Goal: Information Seeking & Learning: Learn about a topic

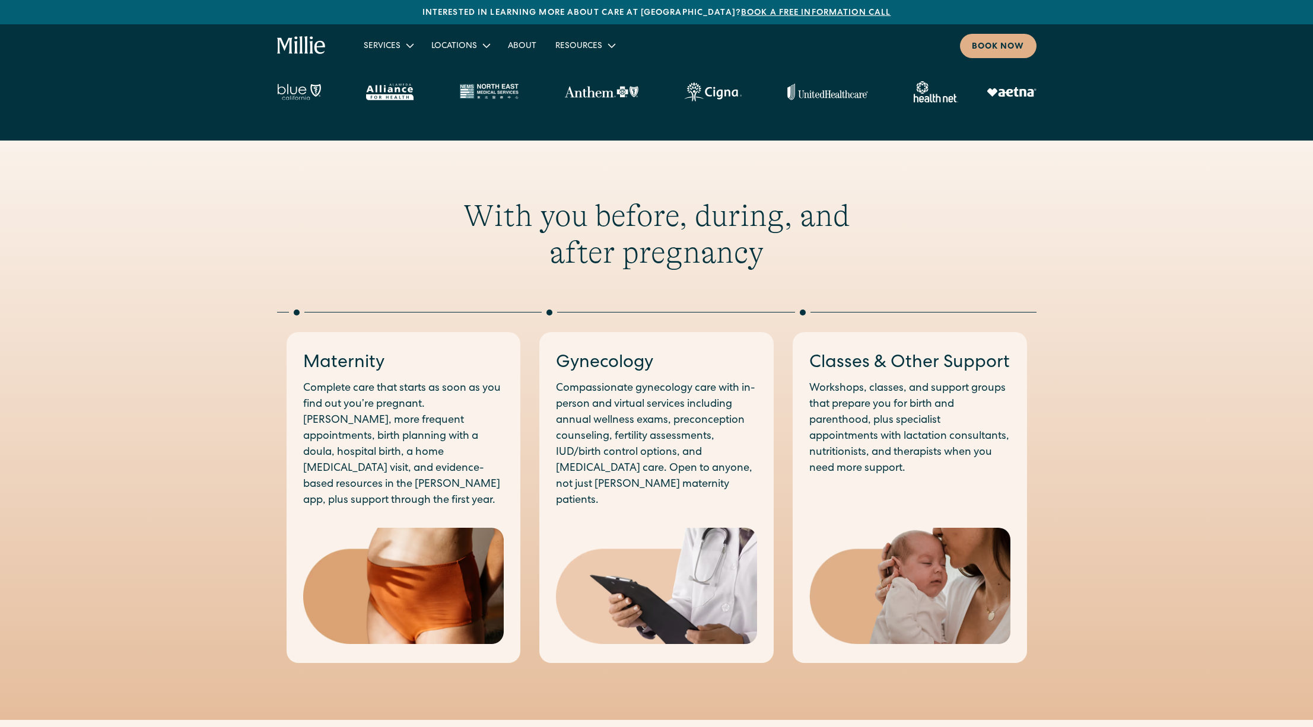
scroll to position [1002, 0]
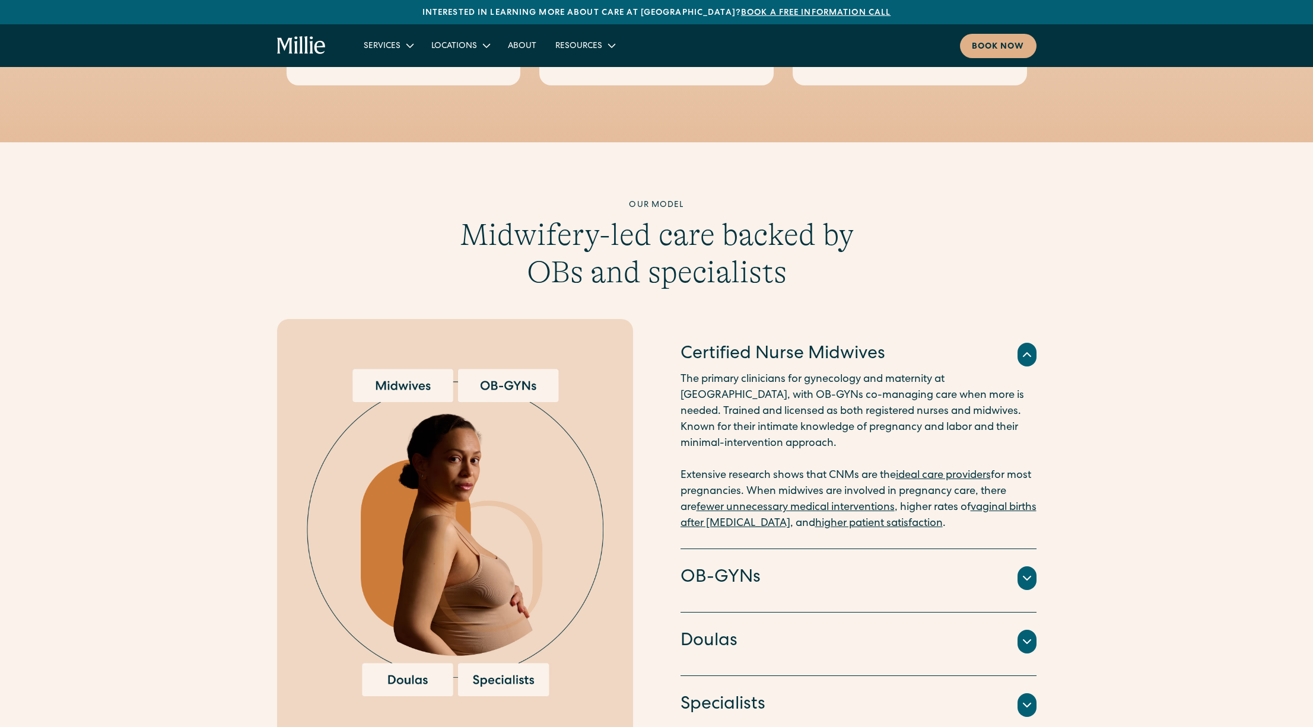
click at [677, 556] on div "Certified Nurse Midwives The primary clinicians for gynecology and maternity at…" at bounding box center [656, 532] width 759 height 427
click at [694, 566] on h4 "OB-GYNs" at bounding box center [720, 578] width 80 height 25
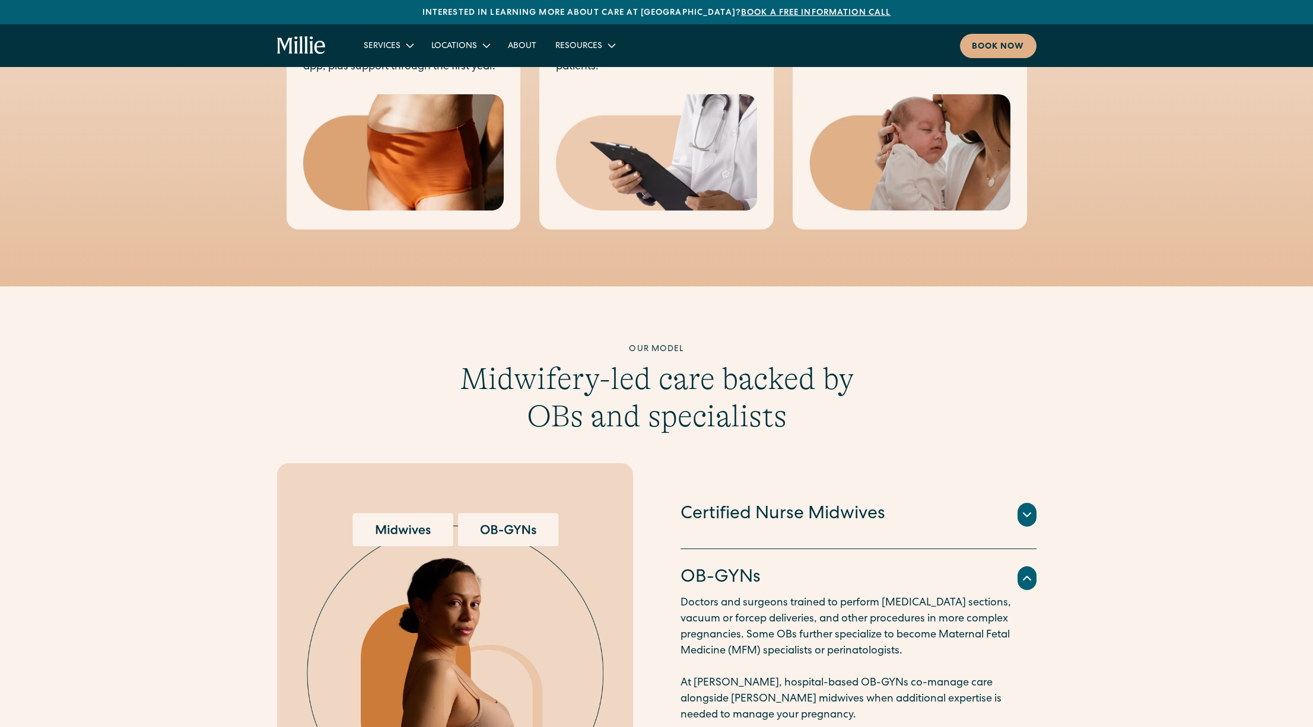
scroll to position [892, 0]
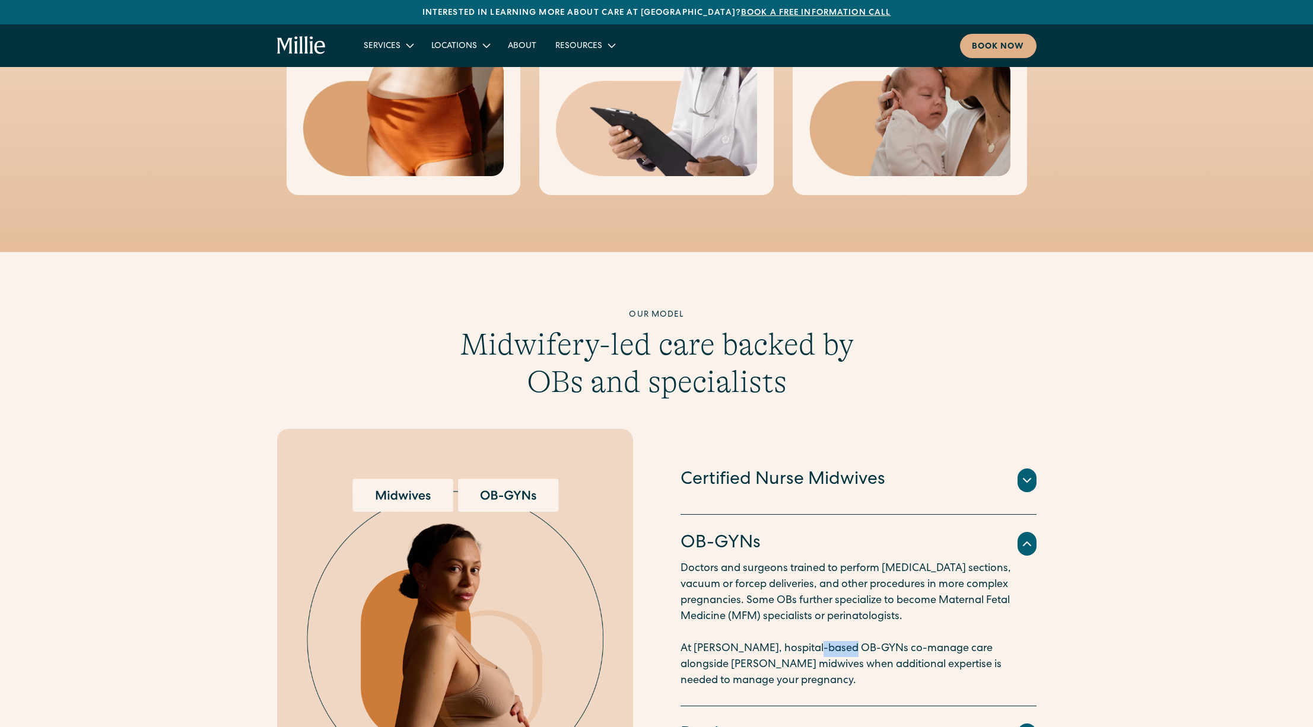
drag, startPoint x: 804, startPoint y: 632, endPoint x: 846, endPoint y: 634, distance: 42.1
click at [846, 634] on p "Doctors and surgeons trained to perform [MEDICAL_DATA] sections, vacuum or forc…" at bounding box center [858, 625] width 356 height 128
copy p "OB-GYN"
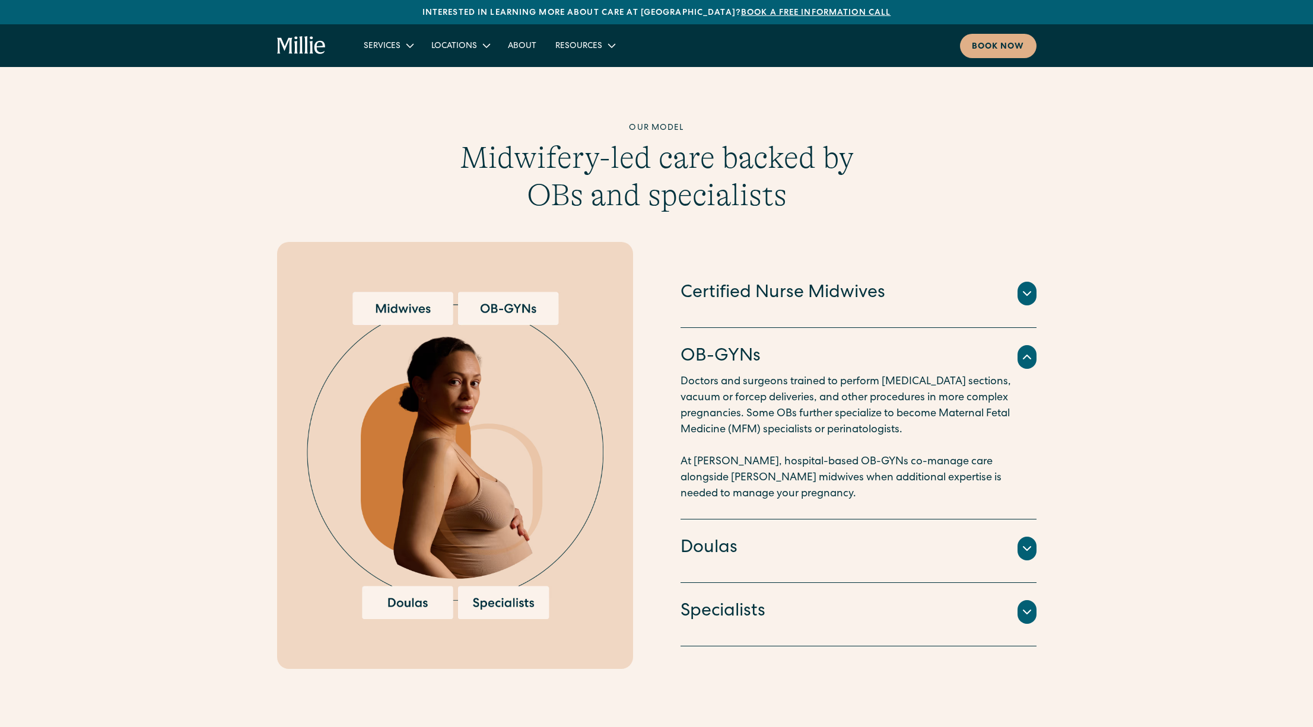
click at [930, 284] on div "Certified Nurse Midwives" at bounding box center [858, 293] width 356 height 25
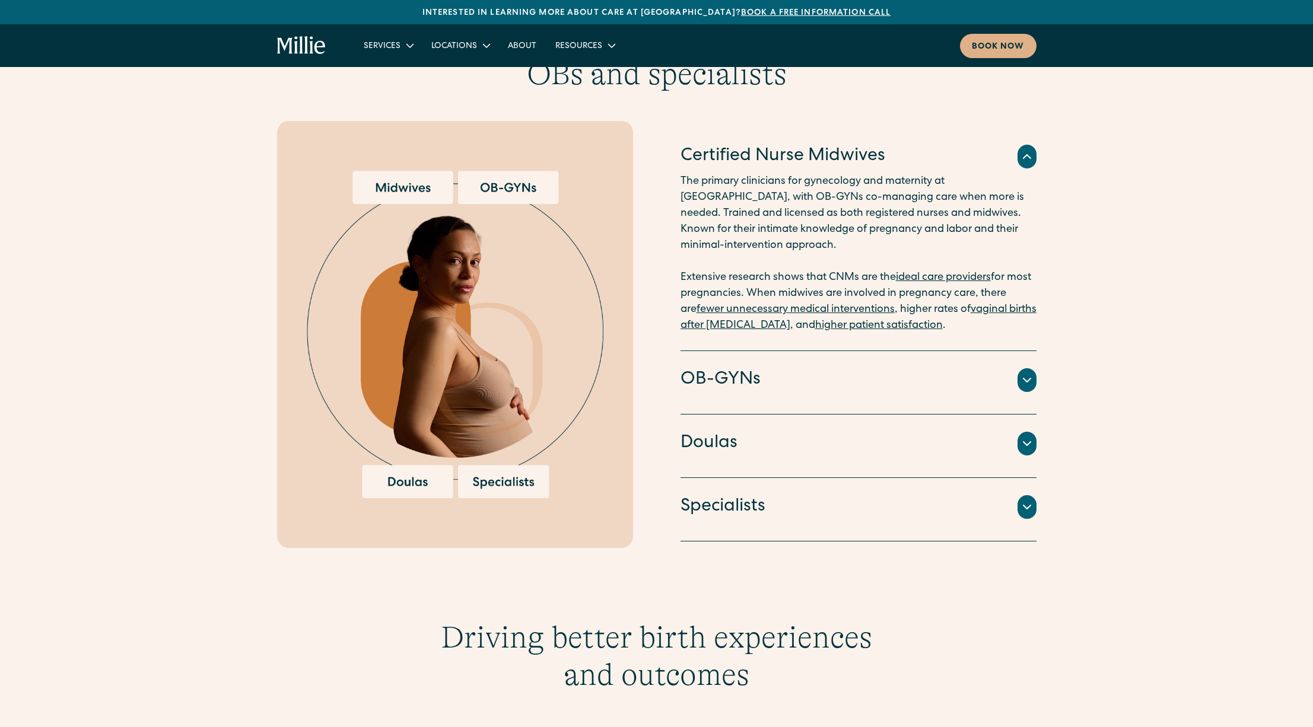
scroll to position [1182, 0]
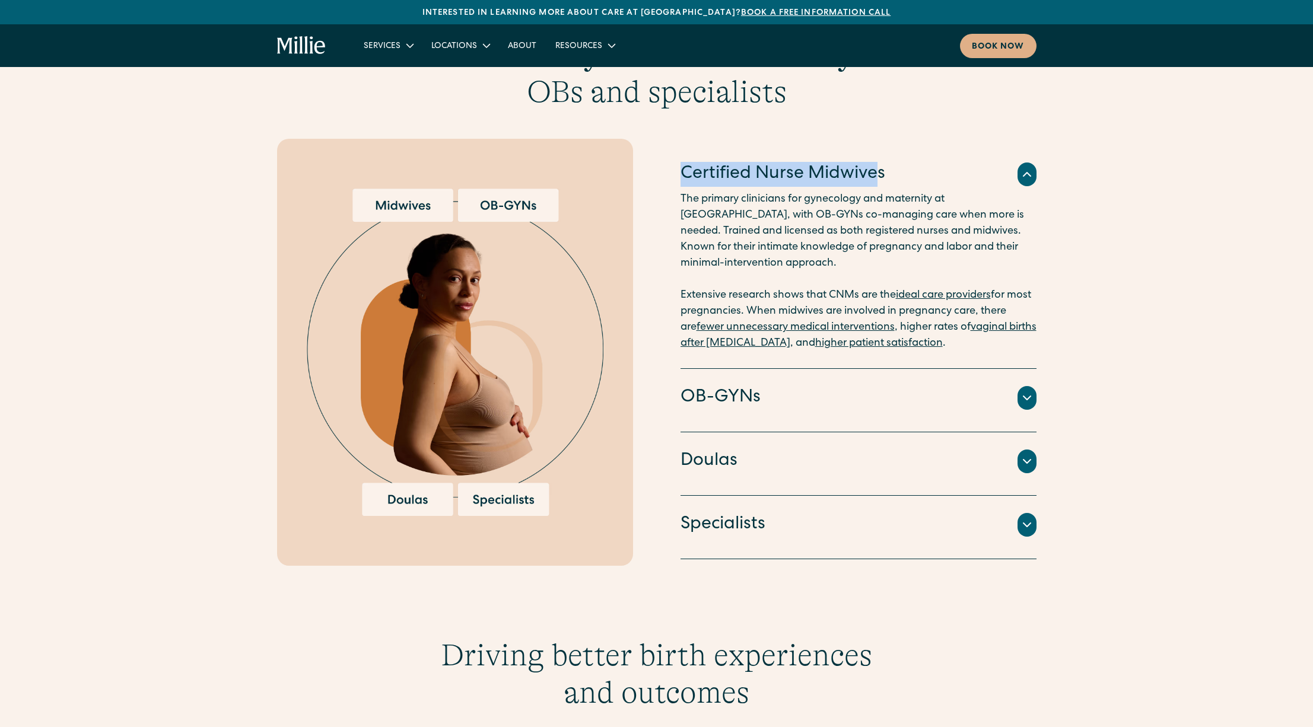
copy h4 "Certified Nurse Midwive"
copy h4 "Certified Nurse Midwives"
drag, startPoint x: 682, startPoint y: 161, endPoint x: 886, endPoint y: 161, distance: 204.1
click at [886, 162] on div "Certified Nurse Midwives" at bounding box center [858, 174] width 356 height 25
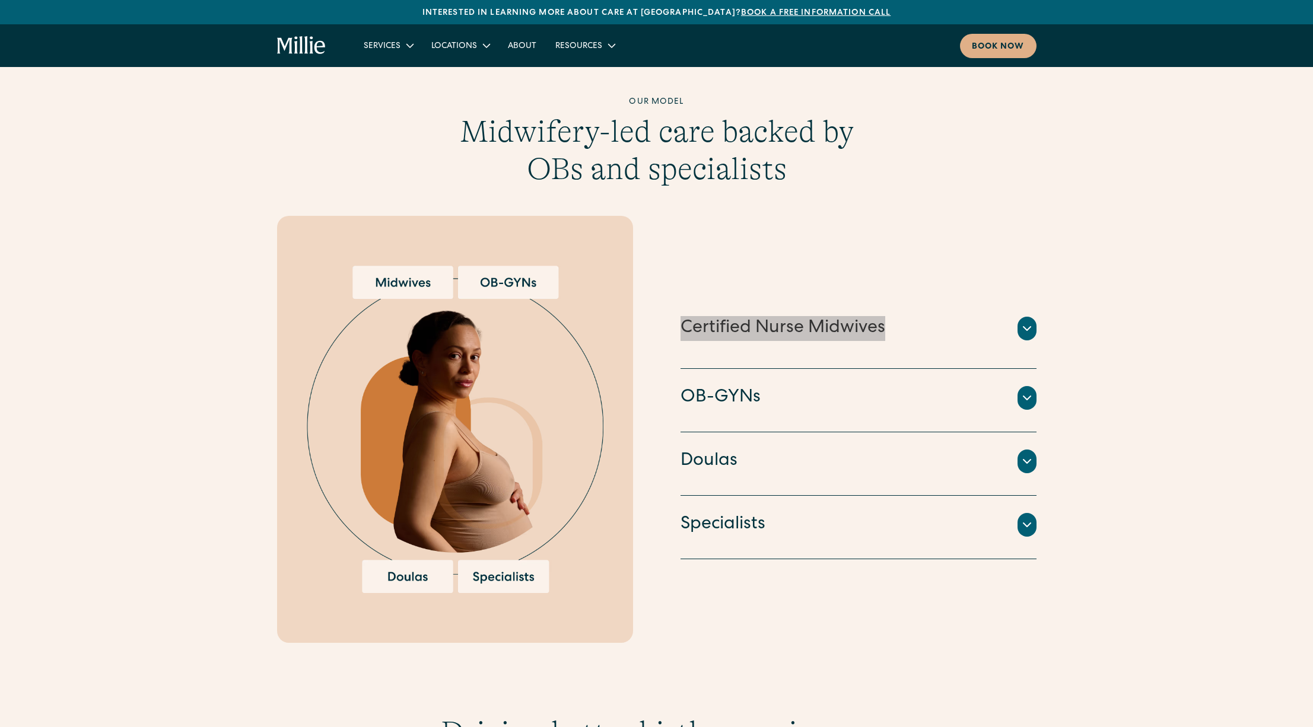
scroll to position [1102, 0]
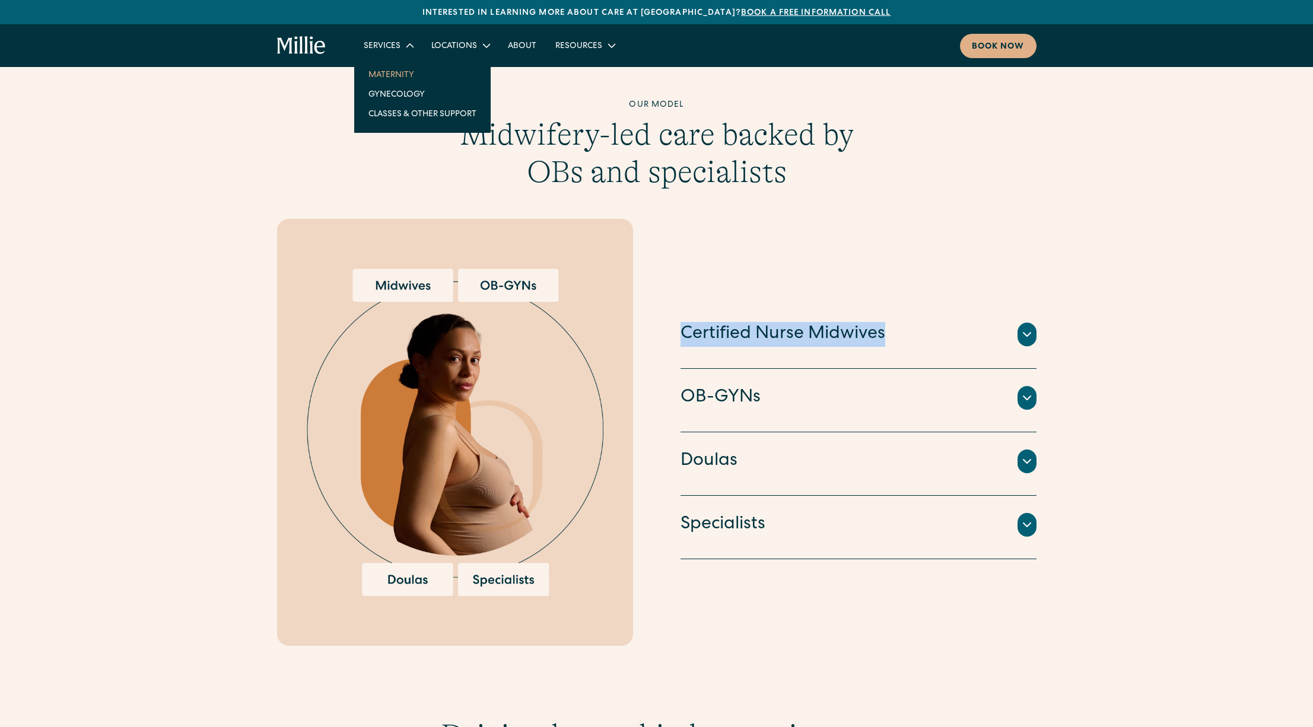
click at [394, 74] on link "Maternity" at bounding box center [422, 75] width 127 height 20
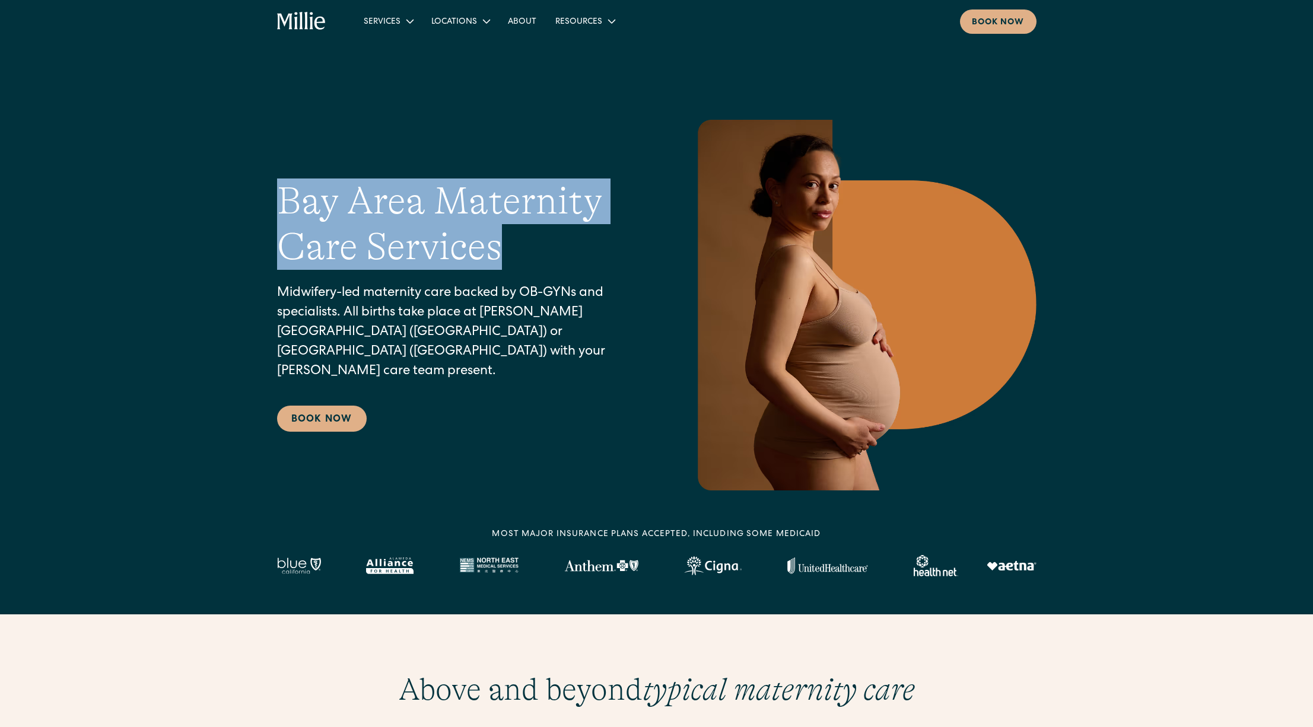
drag, startPoint x: 287, startPoint y: 206, endPoint x: 535, endPoint y: 260, distance: 253.8
click at [535, 260] on h1 "Bay Area Maternity Care Services" at bounding box center [459, 224] width 365 height 91
copy h1 "Bay Area Maternity Care Services"
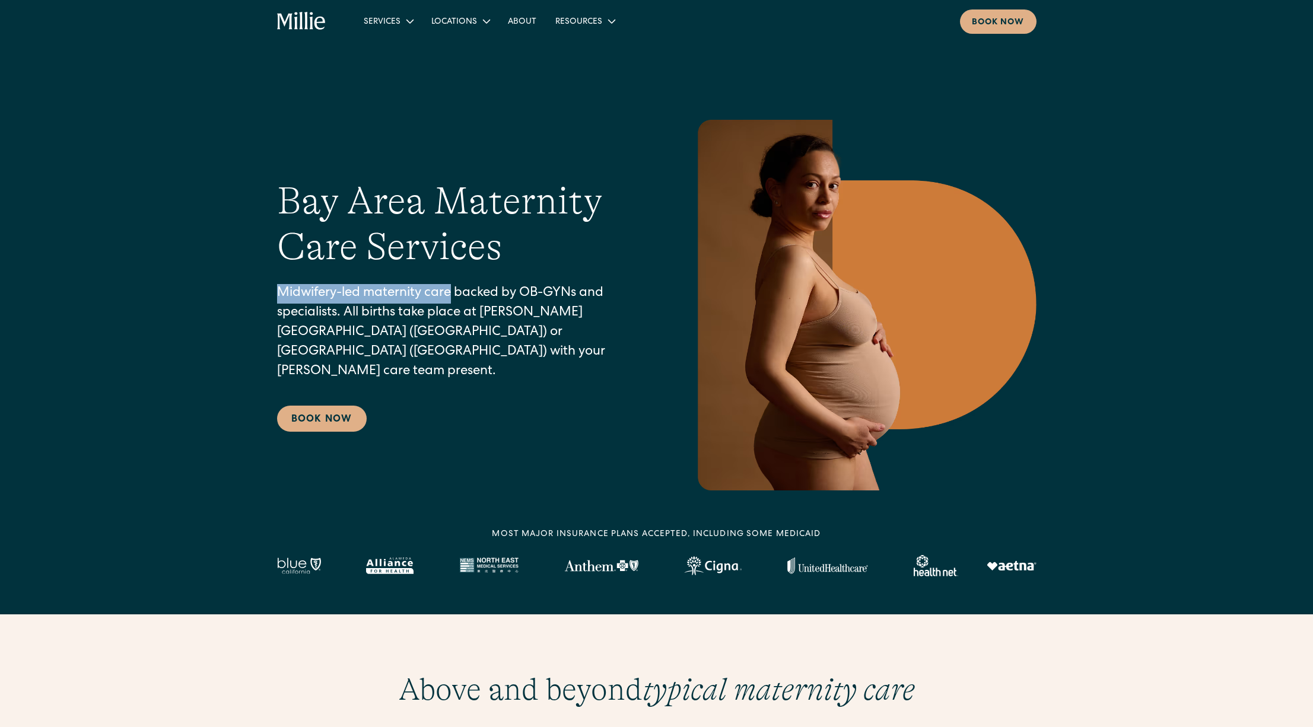
drag, startPoint x: 276, startPoint y: 303, endPoint x: 451, endPoint y: 306, distance: 174.4
click at [451, 306] on p "Midwifery-led maternity care backed by OB-GYNs and specialists. All births take…" at bounding box center [459, 333] width 365 height 98
copy p "Midwifery-led maternity care"
click at [494, 324] on p "Midwifery-led maternity care backed by OB-GYNs and specialists. All births take…" at bounding box center [459, 333] width 365 height 98
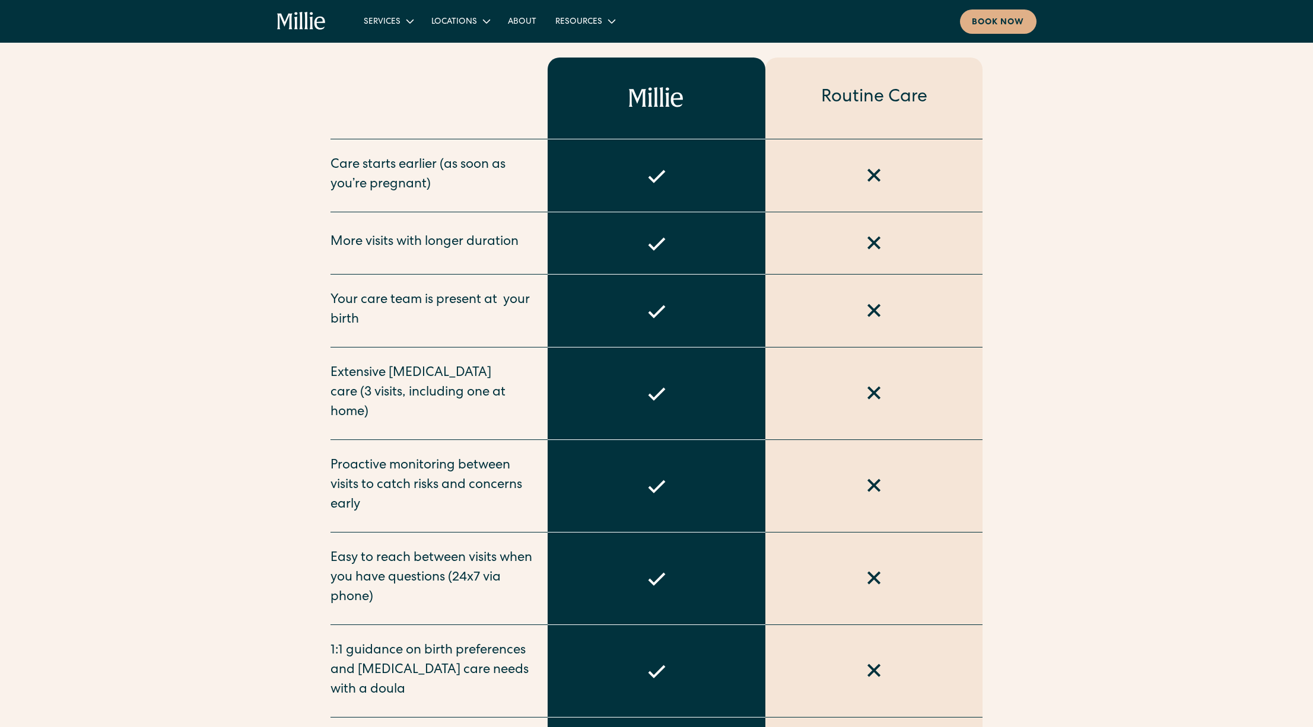
scroll to position [673, 0]
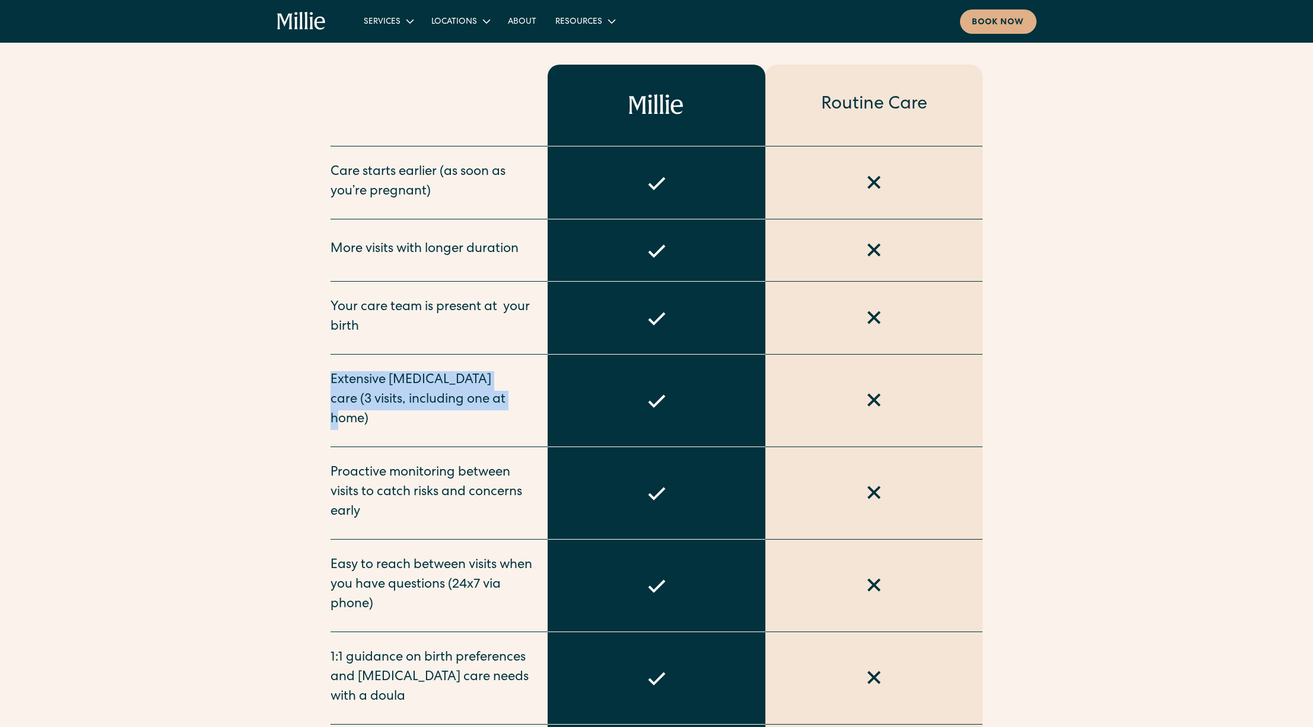
drag, startPoint x: 331, startPoint y: 378, endPoint x: 513, endPoint y: 396, distance: 183.0
click at [513, 396] on div "Extensive postpartum care (3 visits, including one at home)" at bounding box center [431, 400] width 203 height 59
copy div "Extensive postpartum care (3 visits, including one at home)"
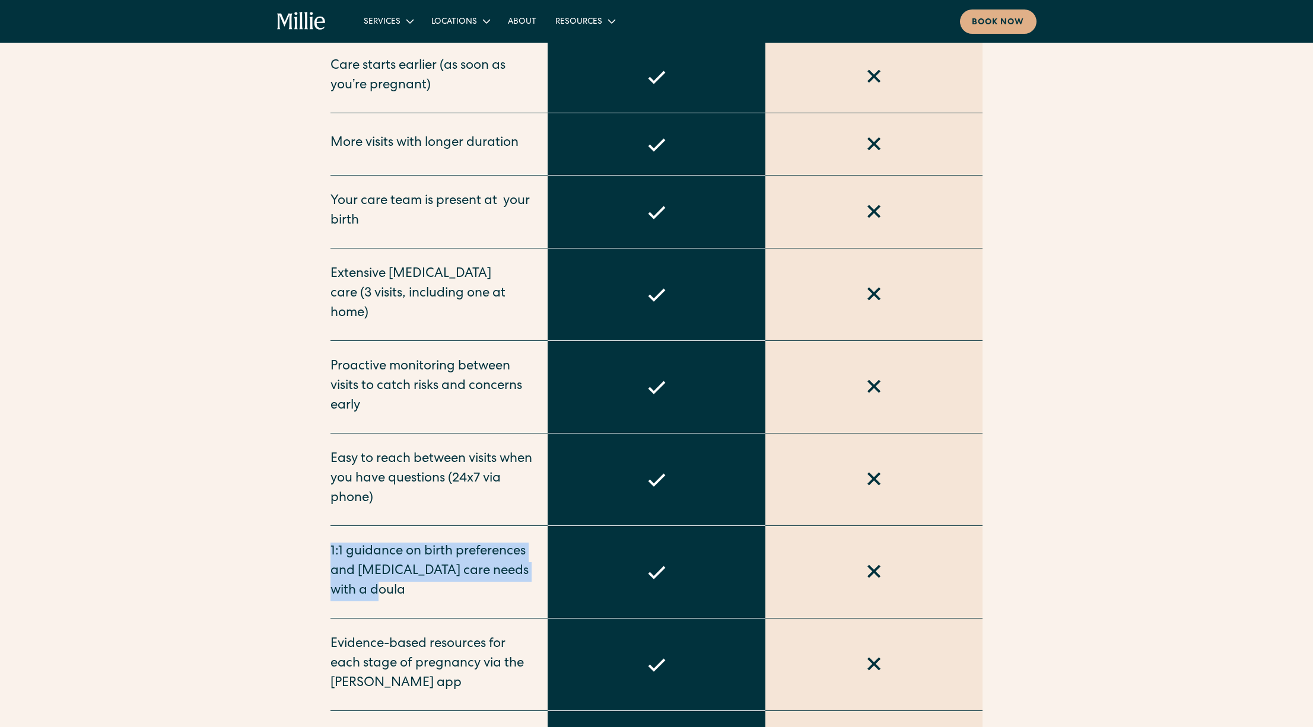
drag, startPoint x: 395, startPoint y: 576, endPoint x: 330, endPoint y: 532, distance: 78.0
click at [330, 543] on div "1:1 guidance on birth preferences and postpartum care needs with a doula" at bounding box center [431, 572] width 203 height 59
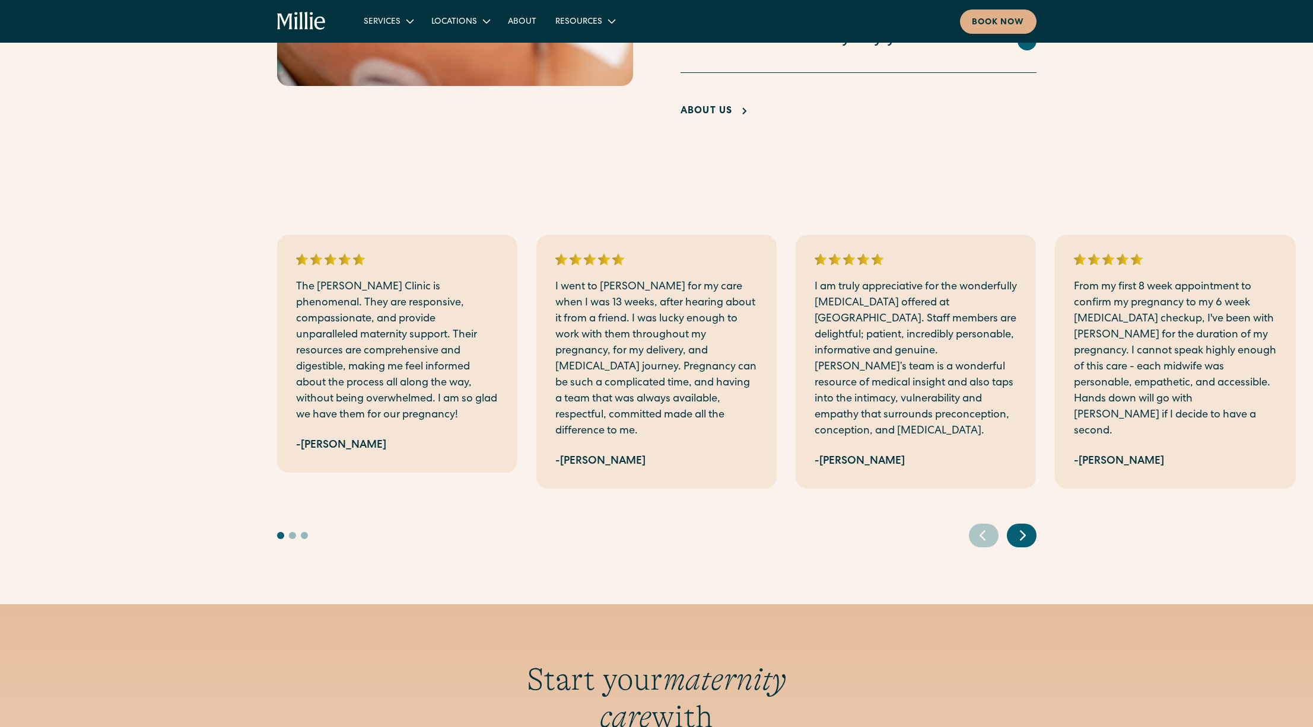
scroll to position [3904, 0]
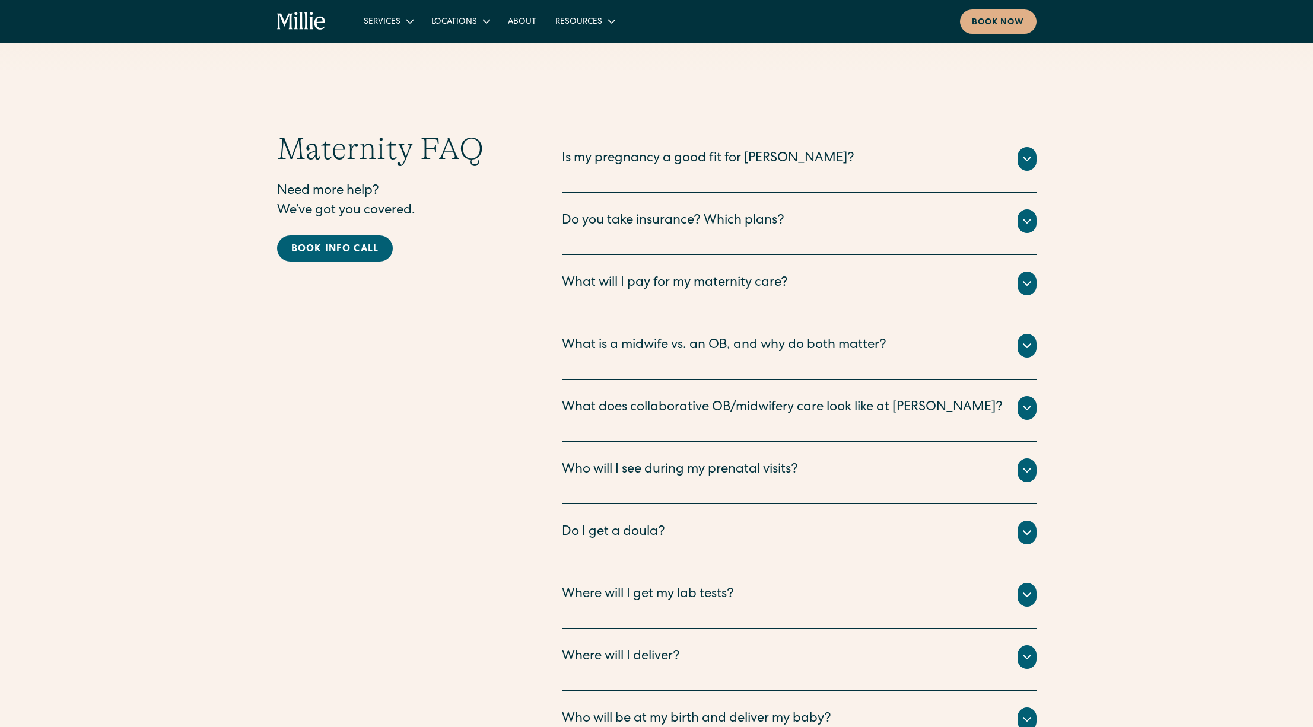
click at [819, 521] on div "Do I get a doula?" at bounding box center [799, 533] width 475 height 24
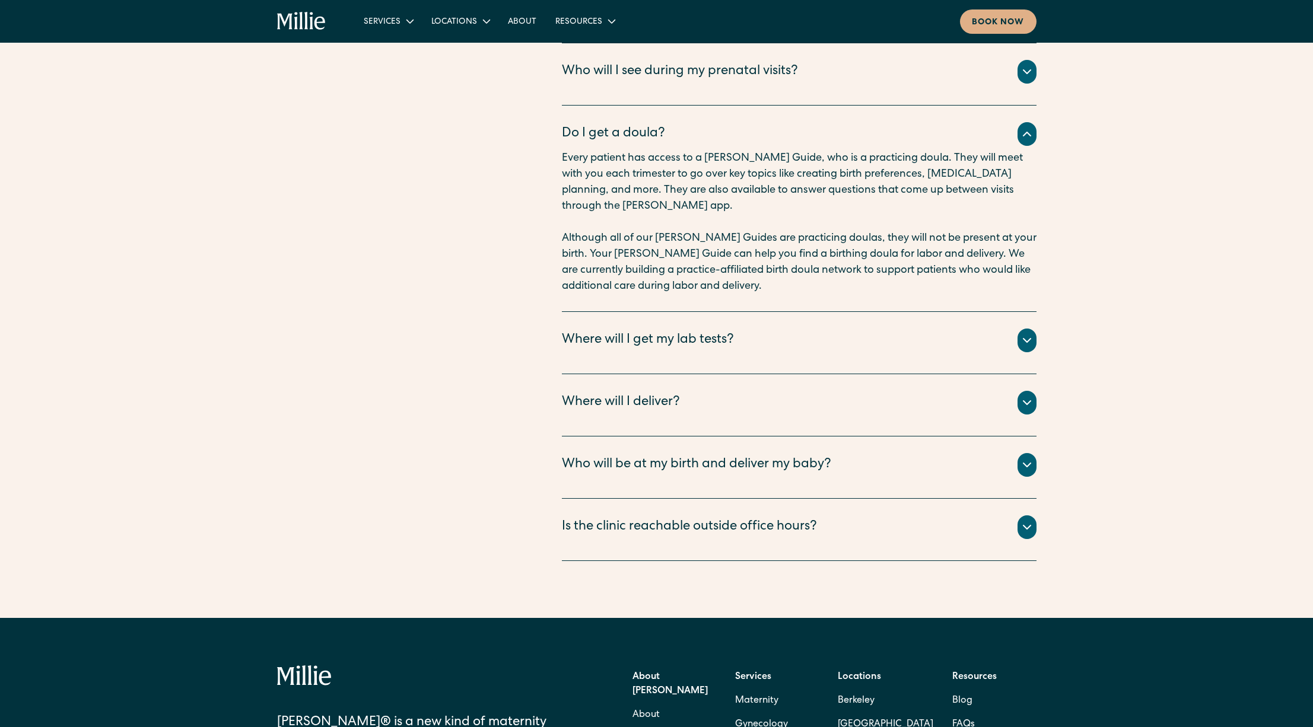
scroll to position [4296, 0]
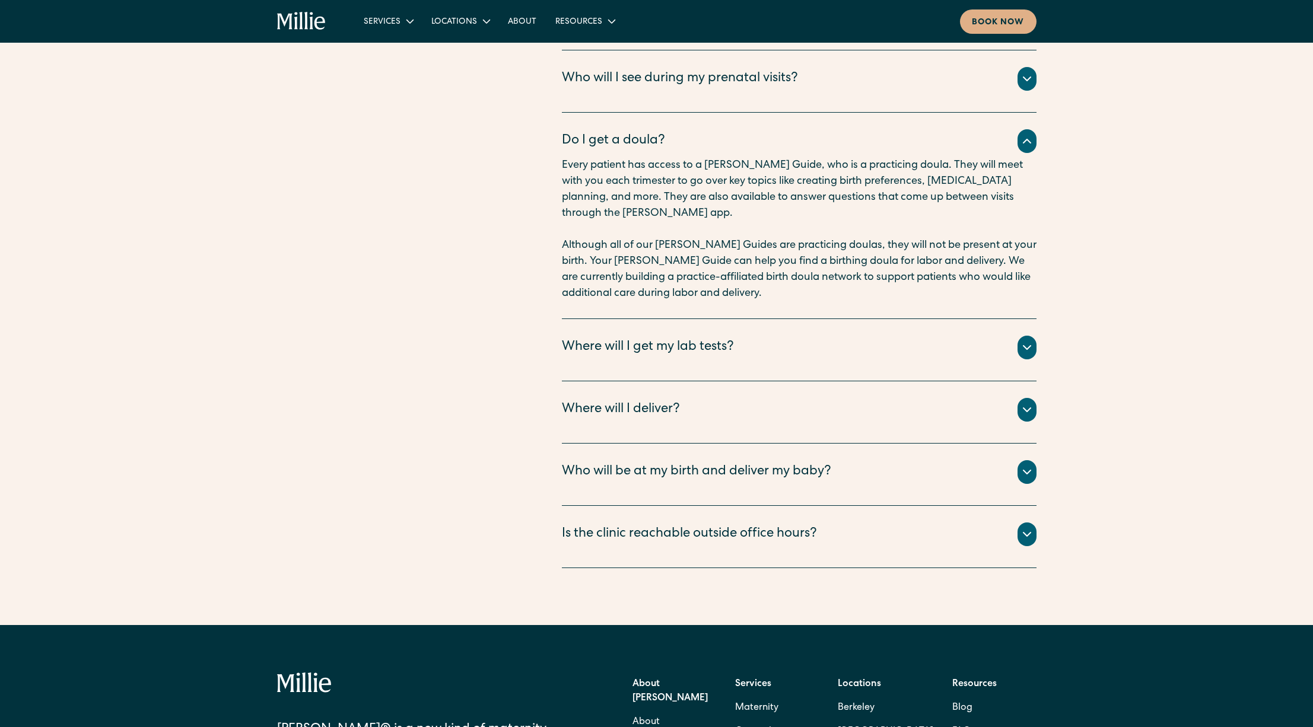
click at [940, 381] on div "Where will I deliver? All births take place at Alta Bates Hospital (Berkeley) o…" at bounding box center [799, 412] width 475 height 62
click at [941, 398] on div "Where will I deliver?" at bounding box center [799, 410] width 475 height 24
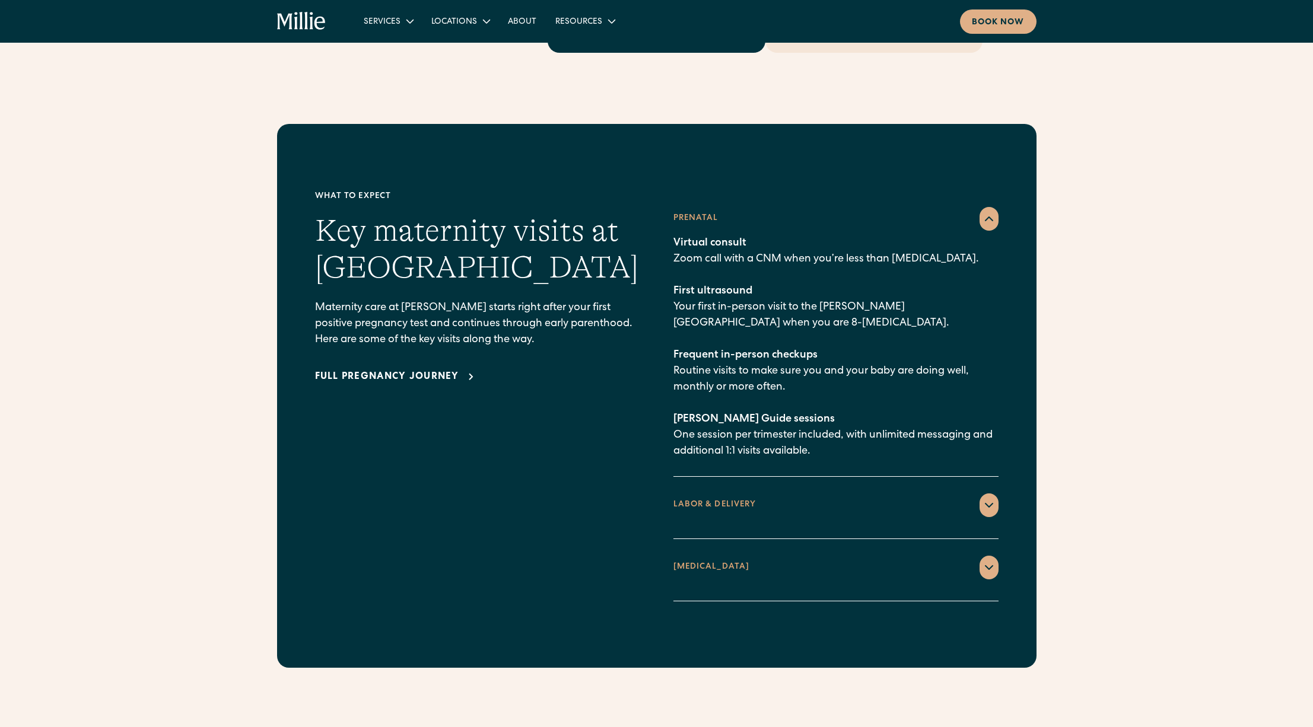
scroll to position [1850, 0]
